Goal: Transaction & Acquisition: Purchase product/service

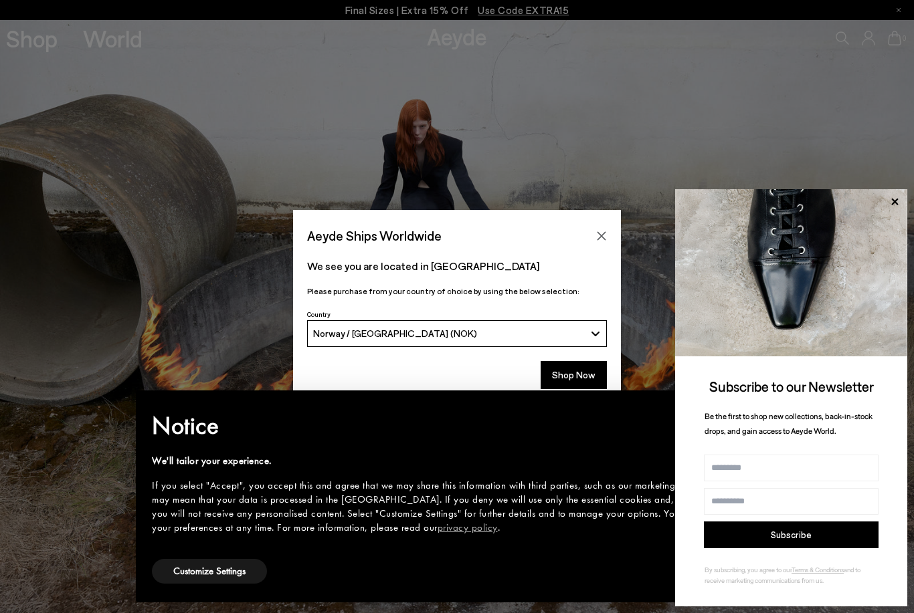
click at [898, 211] on icon at bounding box center [894, 201] width 17 height 17
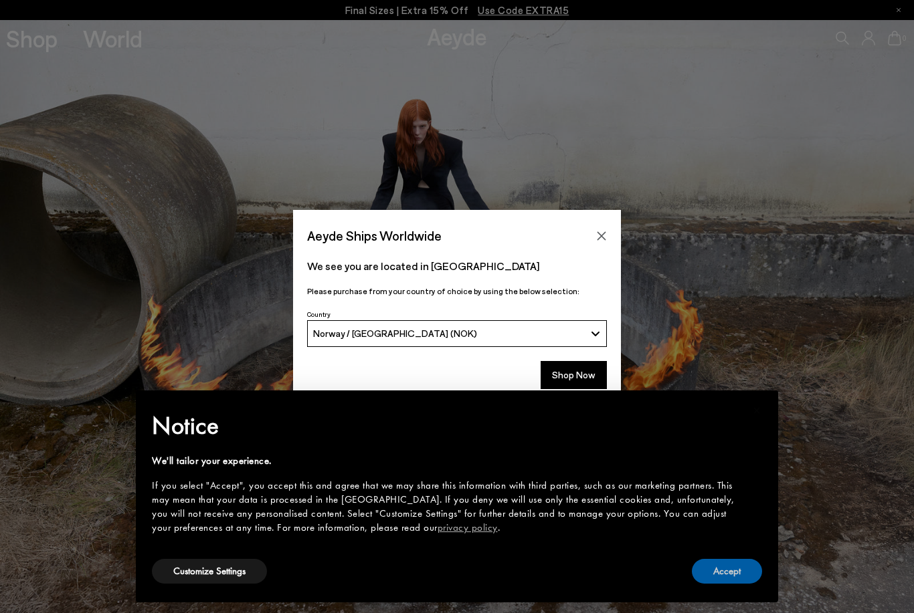
click at [712, 565] on button "Accept" at bounding box center [727, 571] width 70 height 25
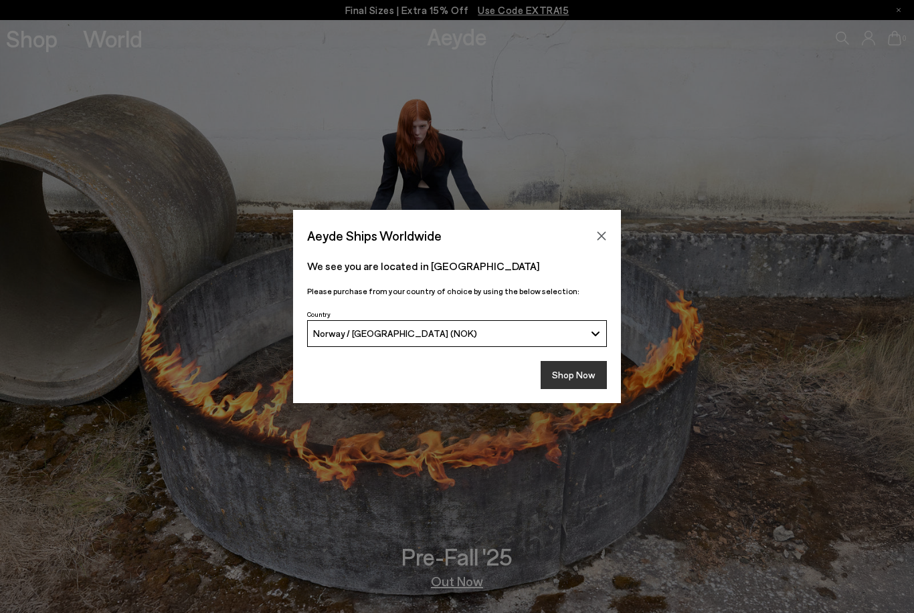
click at [568, 381] on button "Shop Now" at bounding box center [574, 375] width 66 height 28
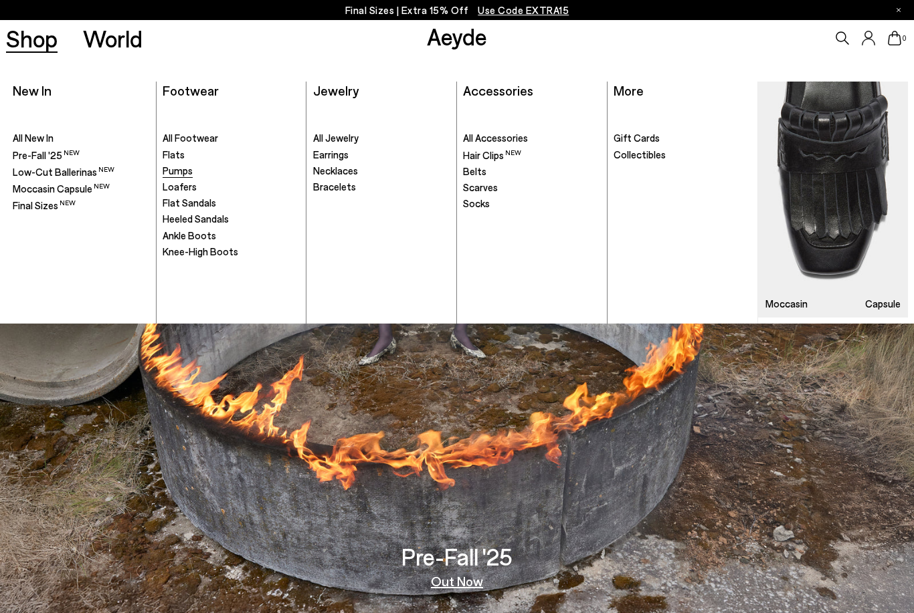
click at [179, 169] on span "Pumps" at bounding box center [178, 171] width 30 height 12
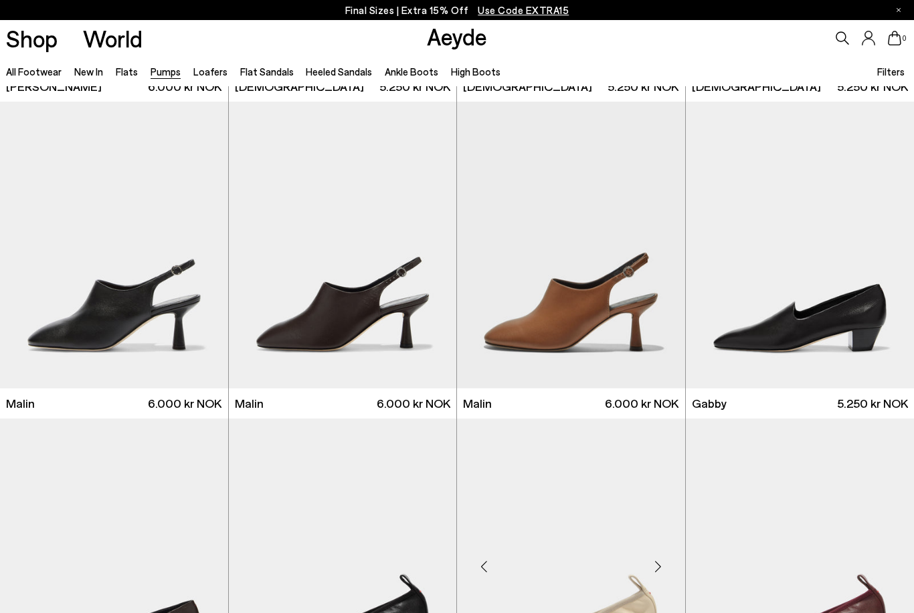
scroll to position [1636, 0]
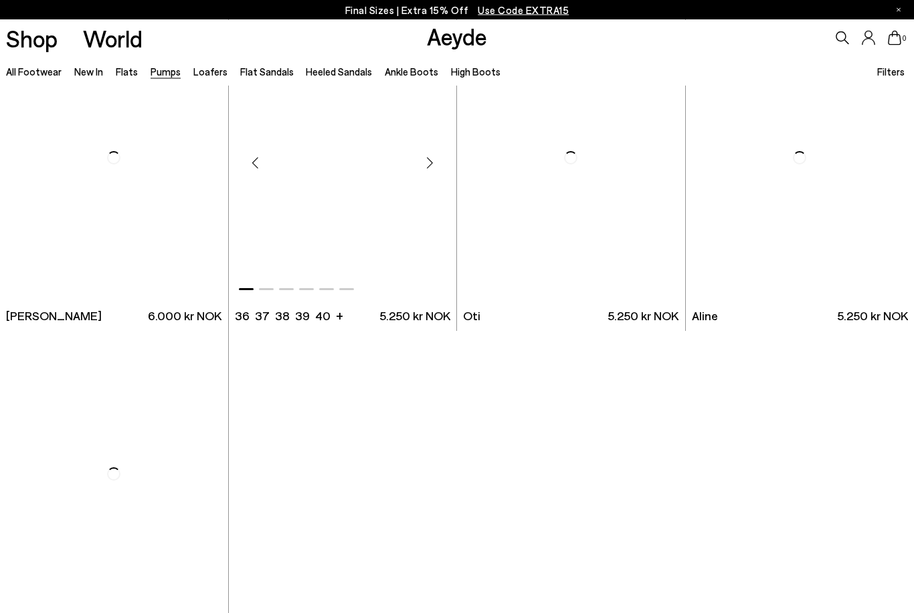
scroll to position [5137, 0]
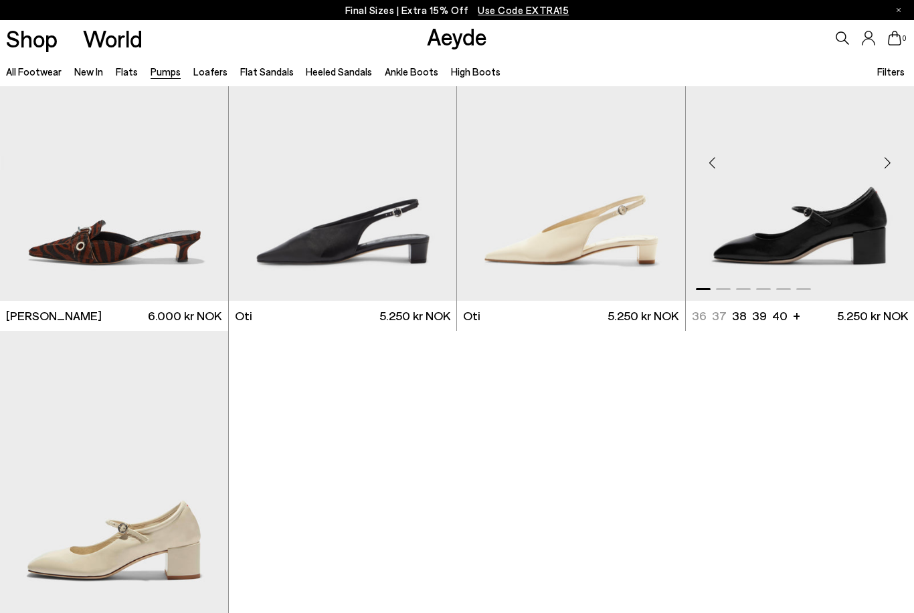
click at [836, 215] on img "1 / 6" at bounding box center [800, 158] width 229 height 286
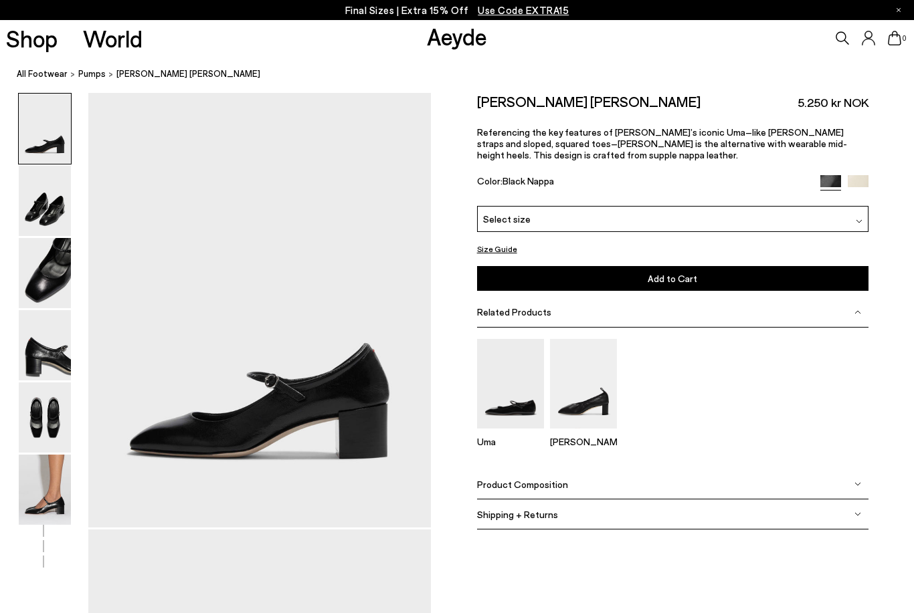
scroll to position [24, 0]
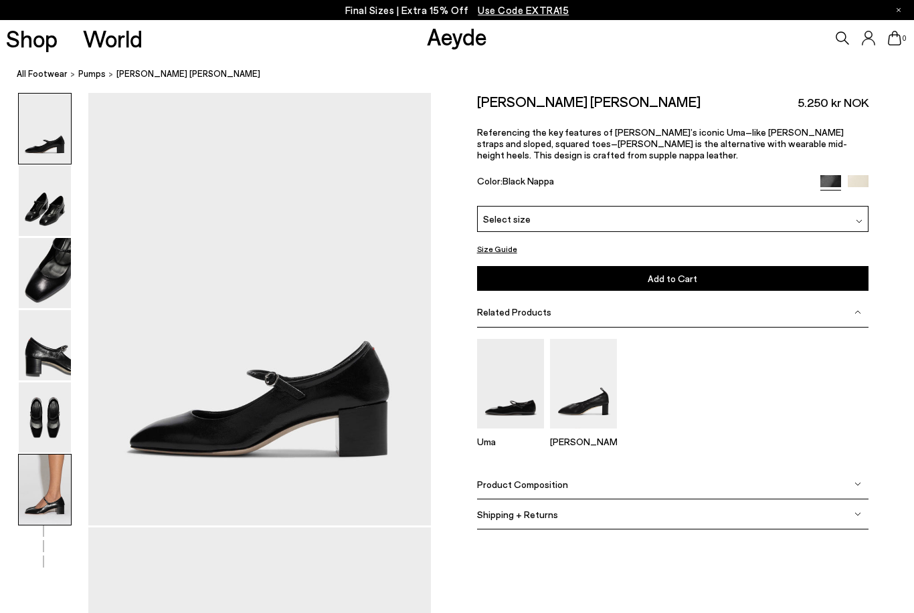
click at [57, 482] on img at bounding box center [45, 490] width 52 height 70
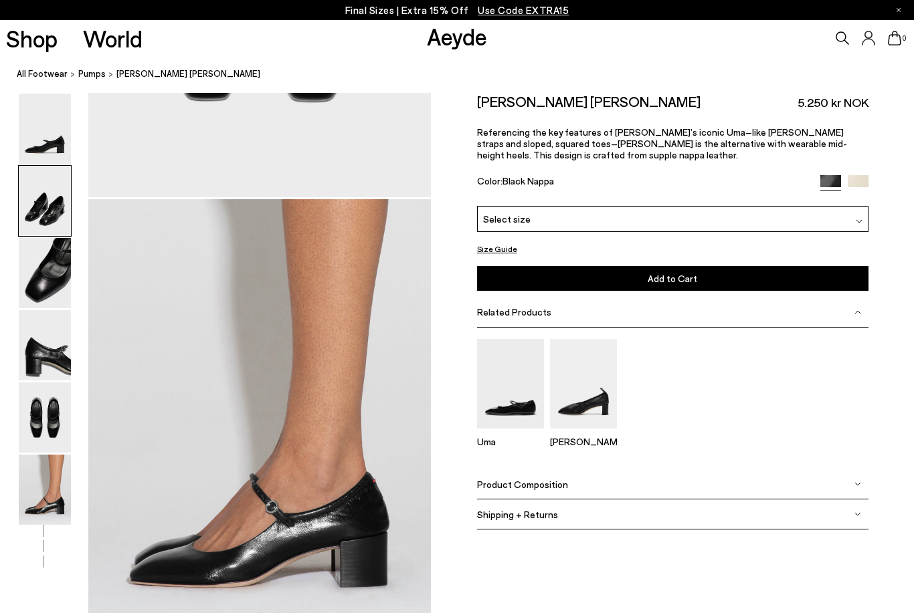
scroll to position [2388, 0]
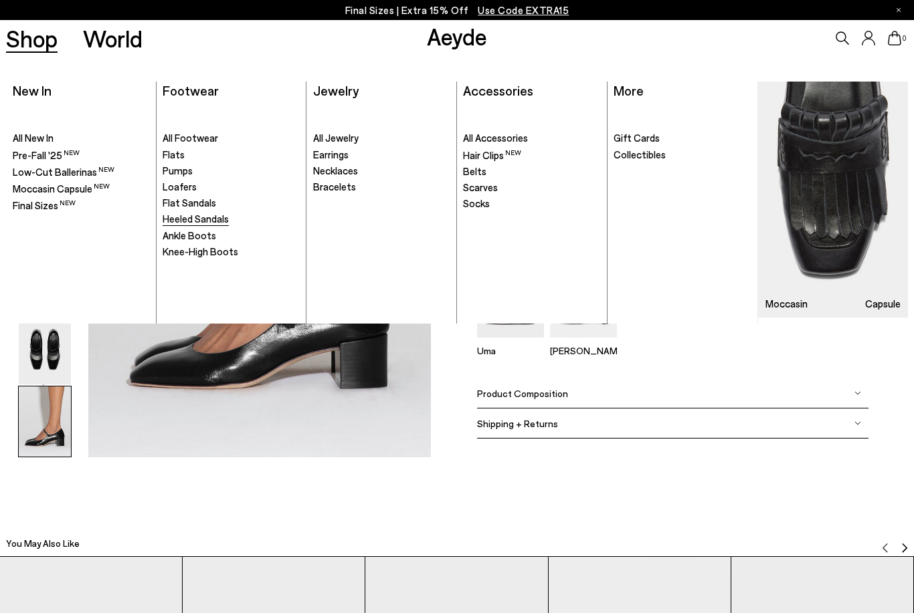
click at [189, 219] on span "Heeled Sandals" at bounding box center [196, 219] width 66 height 12
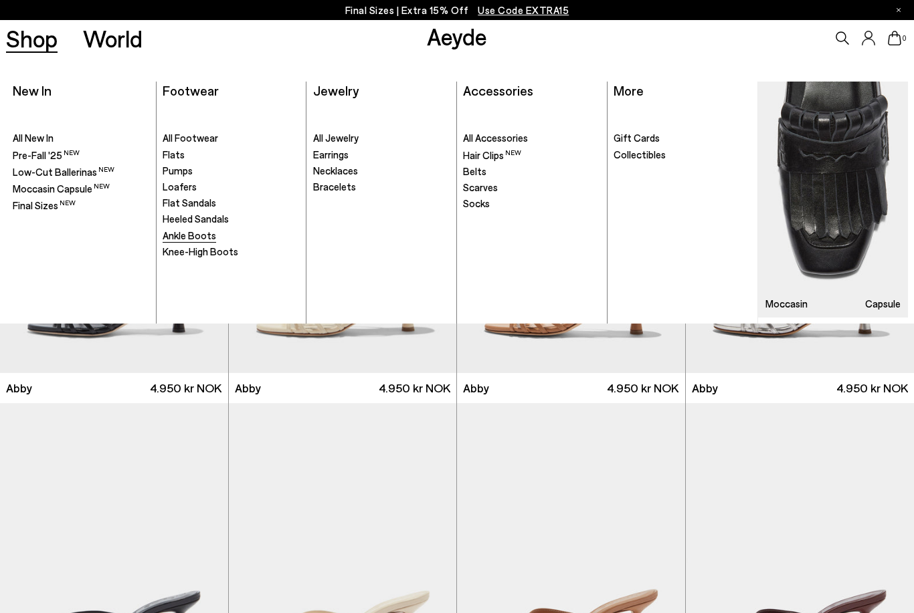
click at [187, 237] on span "Ankle Boots" at bounding box center [190, 235] width 54 height 12
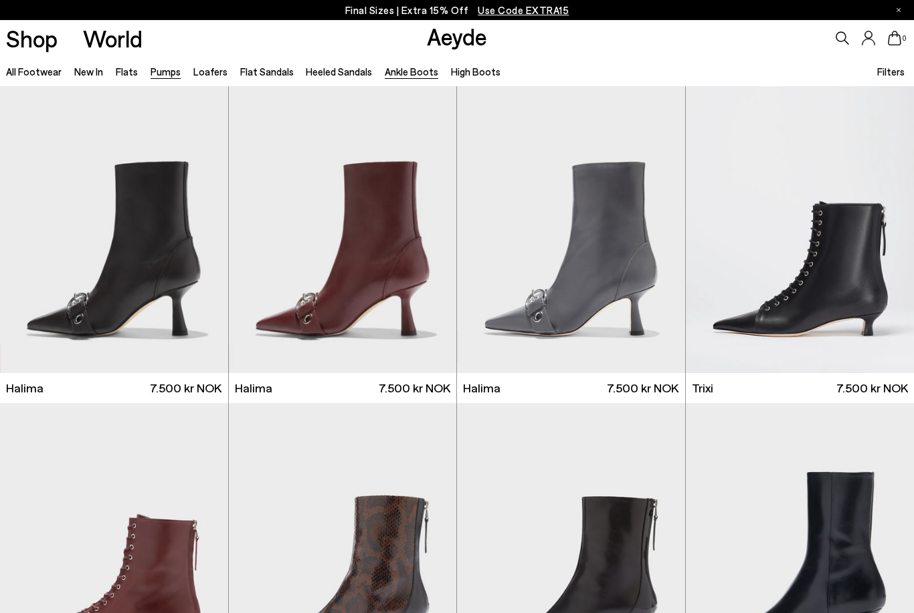
click at [170, 75] on link "Pumps" at bounding box center [166, 72] width 30 height 12
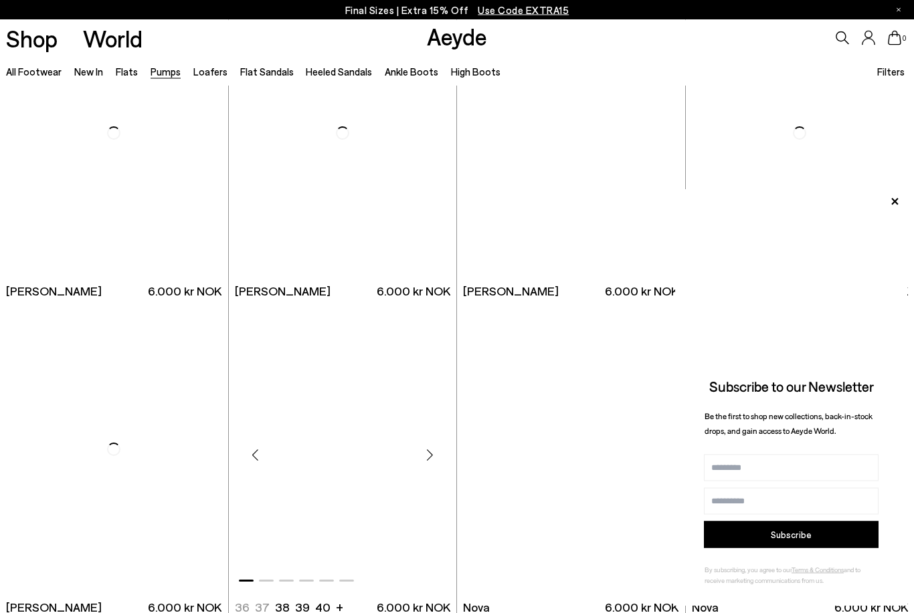
scroll to position [3882, 0]
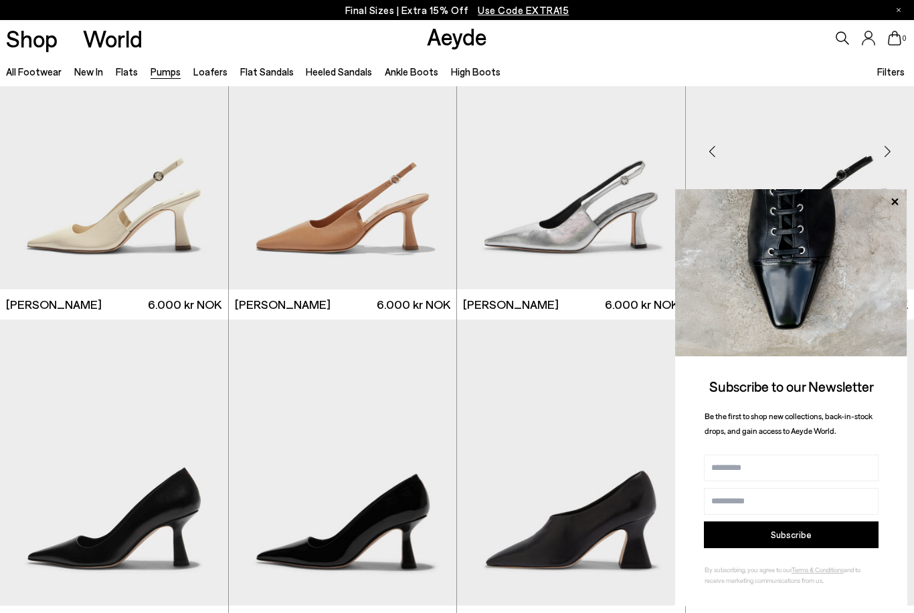
click at [896, 204] on icon at bounding box center [894, 201] width 7 height 7
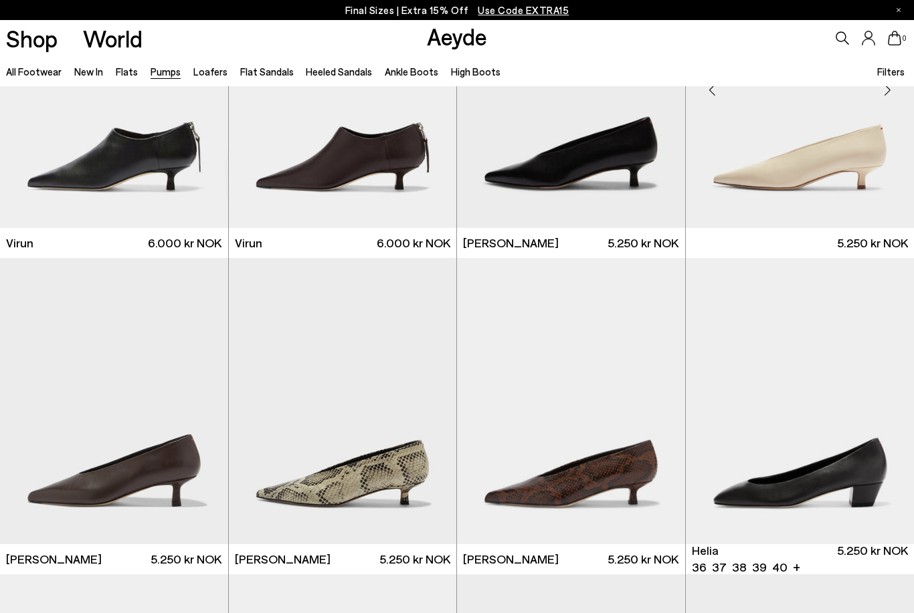
scroll to position [0, 0]
